Goal: Check status

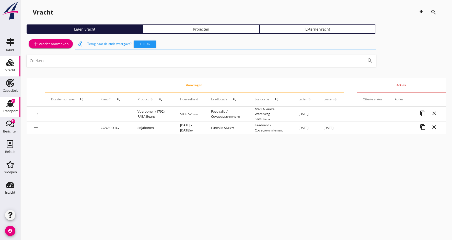
click at [9, 108] on div "Transport" at bounding box center [10, 111] width 15 height 7
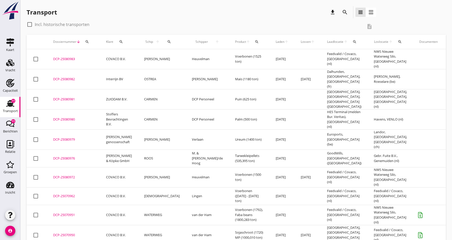
click at [30, 24] on div at bounding box center [29, 24] width 9 height 9
checkbox input "true"
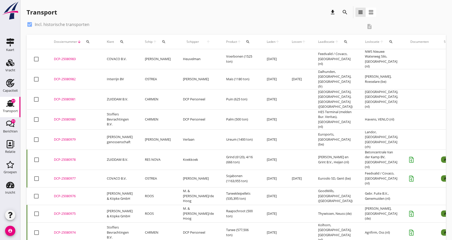
click at [162, 42] on icon "search" at bounding box center [164, 42] width 4 height 4
click at [174, 56] on input "Zoek op (scheeps)naam" at bounding box center [185, 57] width 53 height 8
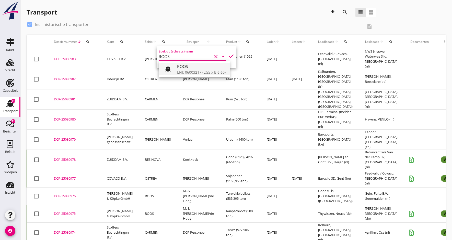
click at [203, 69] on div "ROOS" at bounding box center [201, 67] width 49 height 6
click at [230, 57] on icon "check" at bounding box center [231, 56] width 6 height 6
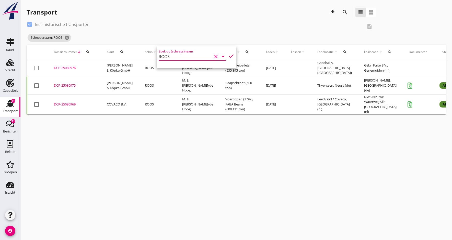
type input "ROOS"
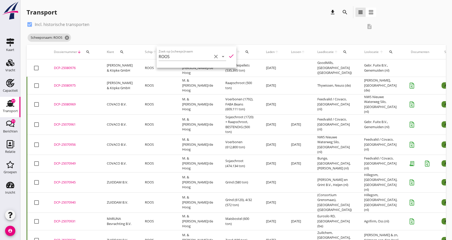
click at [64, 103] on div "DCP-25080969" at bounding box center [74, 104] width 41 height 5
click at [58, 38] on icon "cancel" at bounding box center [57, 37] width 5 height 5
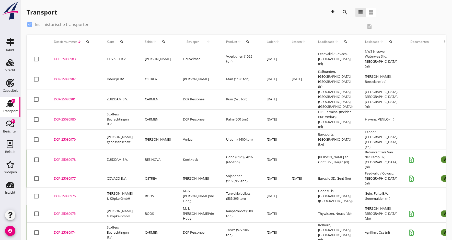
click at [31, 25] on div at bounding box center [29, 24] width 9 height 9
checkbox input "false"
